Goal: Check status: Check status

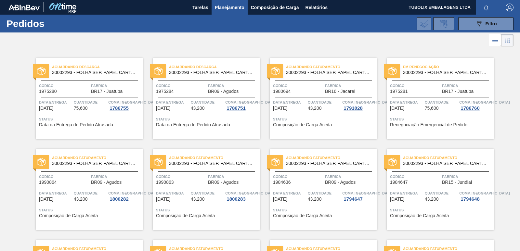
click at [203, 82] on div "Aguardando Descarga 30002293 - FOLHA SEP. PAPEL CARTAO 1200x1000M 350g Código 1…" at bounding box center [206, 98] width 107 height 81
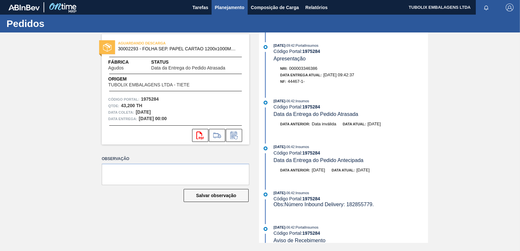
click at [233, 5] on span "Planejamento" at bounding box center [230, 8] width 30 height 8
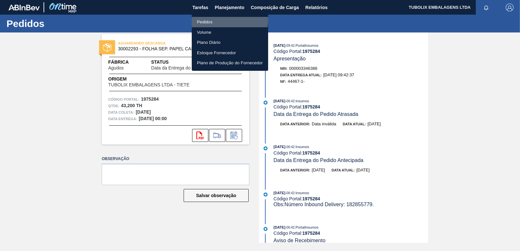
click at [213, 20] on li "Pedidos" at bounding box center [230, 22] width 76 height 10
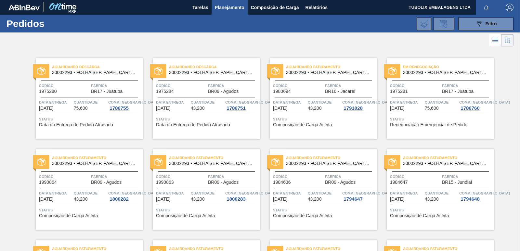
click at [99, 187] on div "Aguardando Faturamento 30002293 - FOLHA SEP. PAPEL CARTAO 1200x1000M 350g Códig…" at bounding box center [89, 189] width 107 height 81
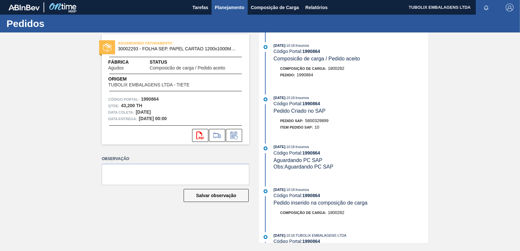
click at [231, 5] on span "Planejamento" at bounding box center [230, 8] width 30 height 8
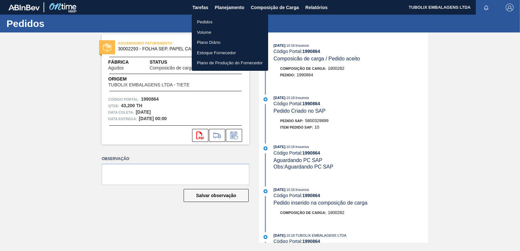
click at [208, 19] on li "Pedidos" at bounding box center [230, 22] width 76 height 10
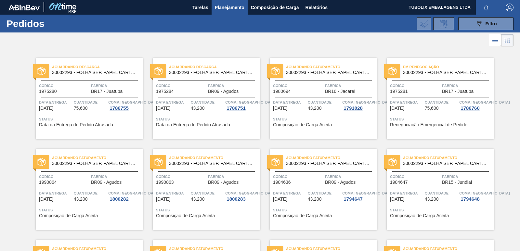
click at [205, 191] on span "Quantidade" at bounding box center [207, 193] width 33 height 6
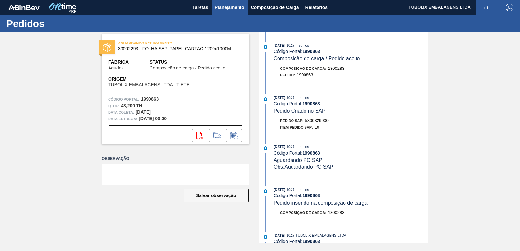
click at [232, 4] on span "Planejamento" at bounding box center [230, 8] width 30 height 8
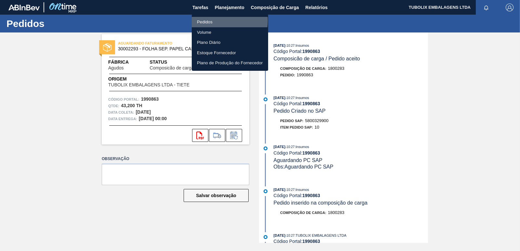
click at [213, 20] on li "Pedidos" at bounding box center [230, 22] width 76 height 10
